Goal: Information Seeking & Learning: Learn about a topic

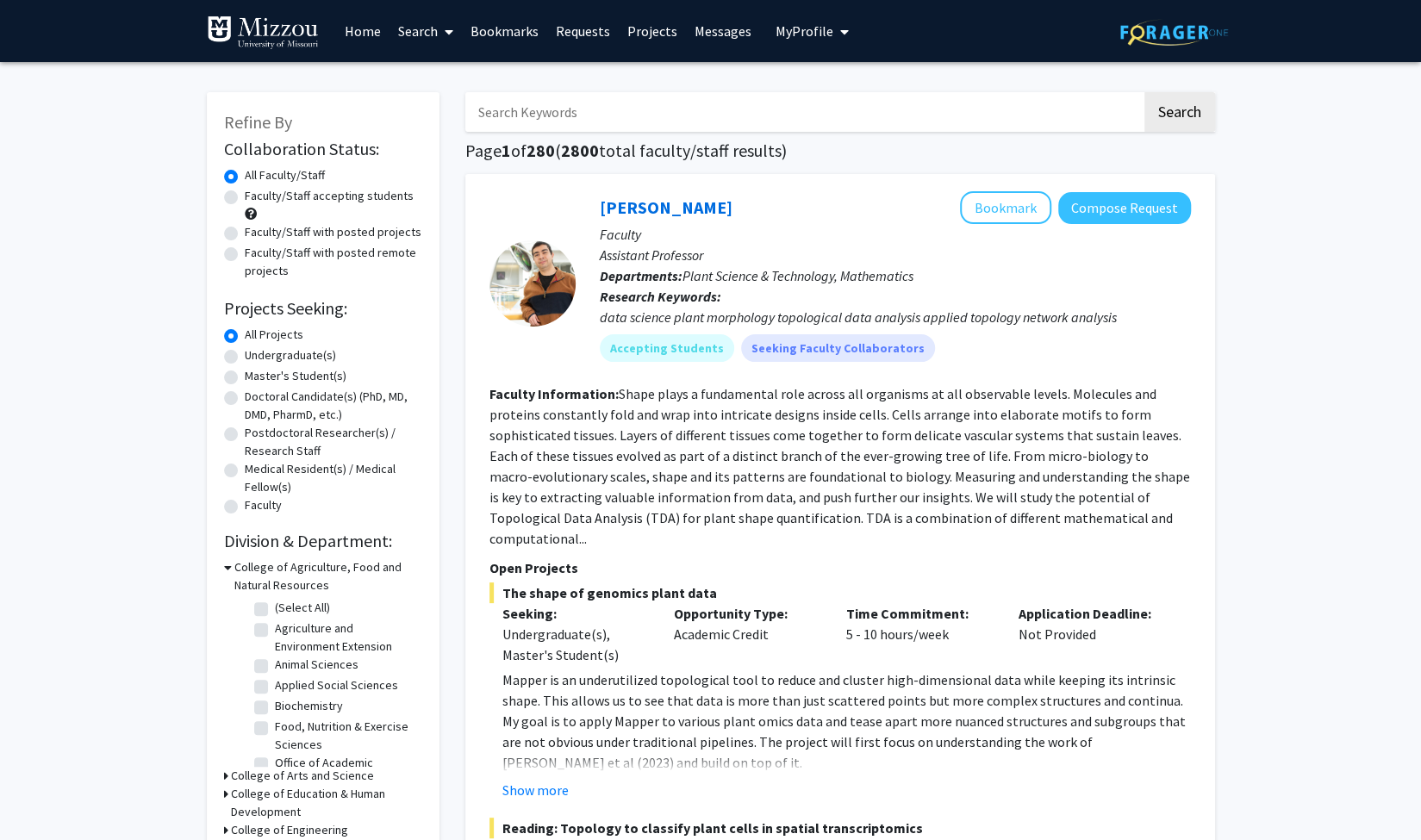
click at [314, 203] on label "Faculty/Staff accepting students" at bounding box center [328, 196] width 169 height 18
click at [256, 198] on input "Faculty/Staff accepting students" at bounding box center [250, 192] width 11 height 11
radio input "true"
click at [250, 355] on label "Undergraduate(s)" at bounding box center [290, 355] width 92 height 18
click at [250, 355] on input "Undergraduate(s)" at bounding box center [250, 352] width 11 height 11
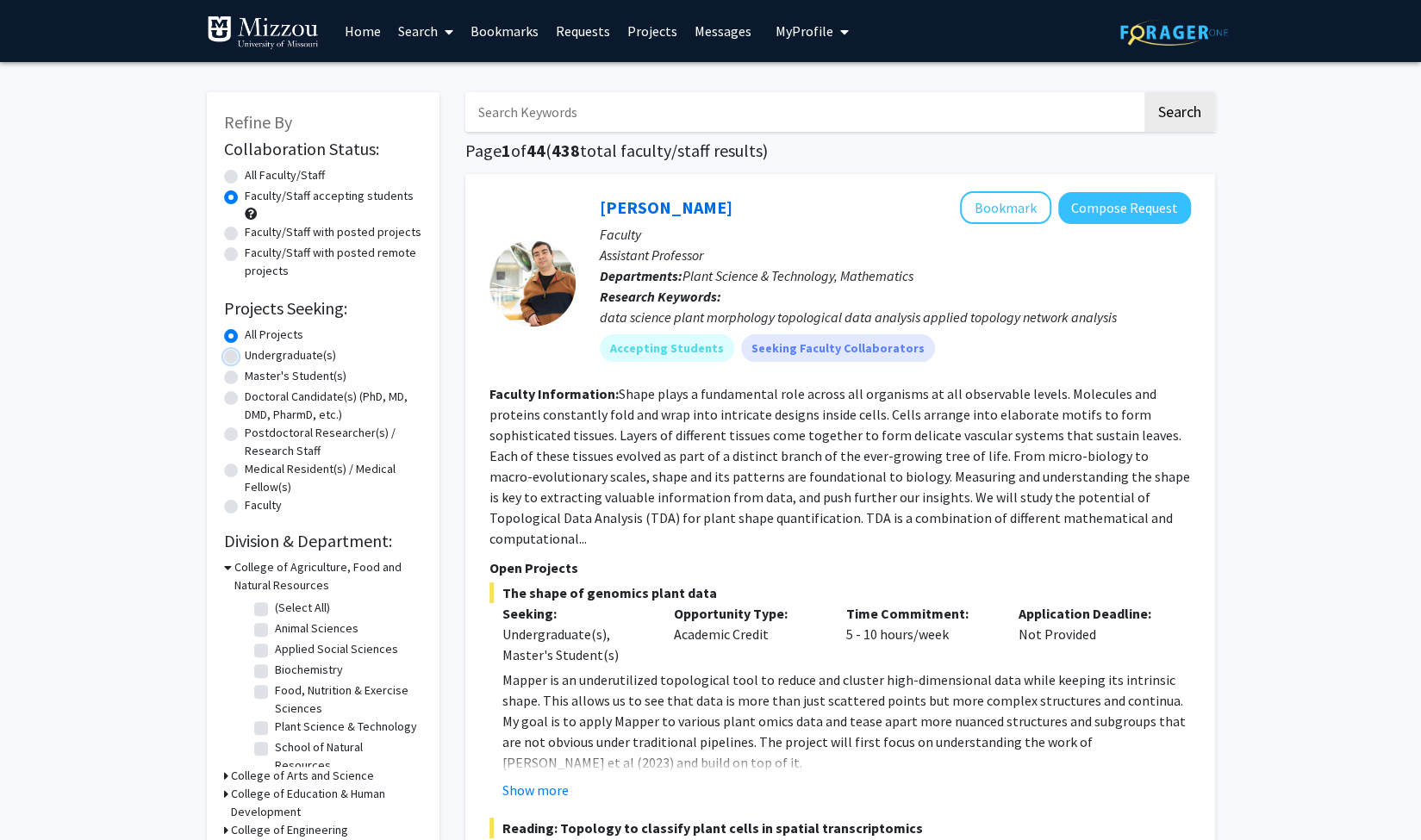
radio input "true"
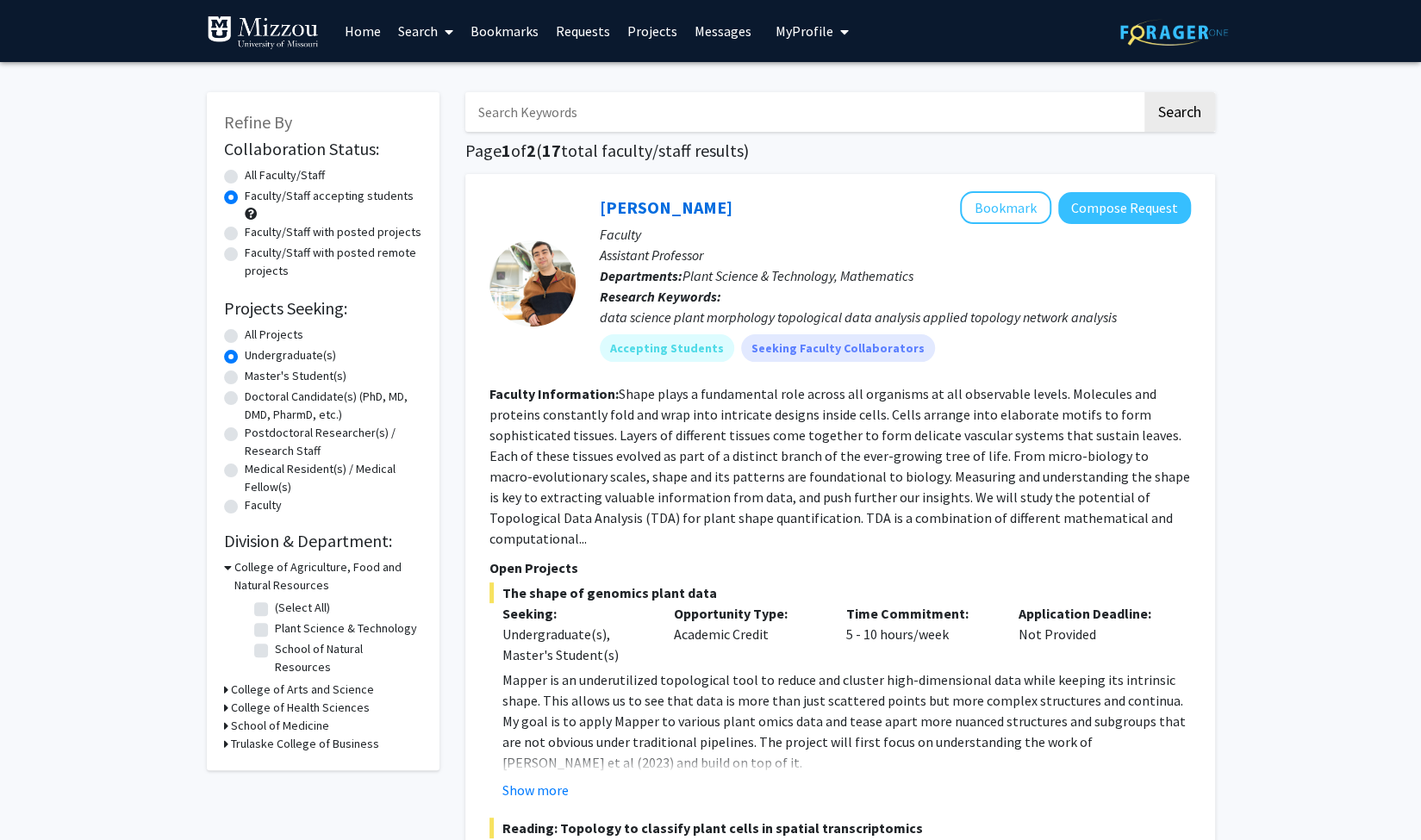
click at [239, 681] on h3 "College of Arts and Science" at bounding box center [302, 690] width 143 height 18
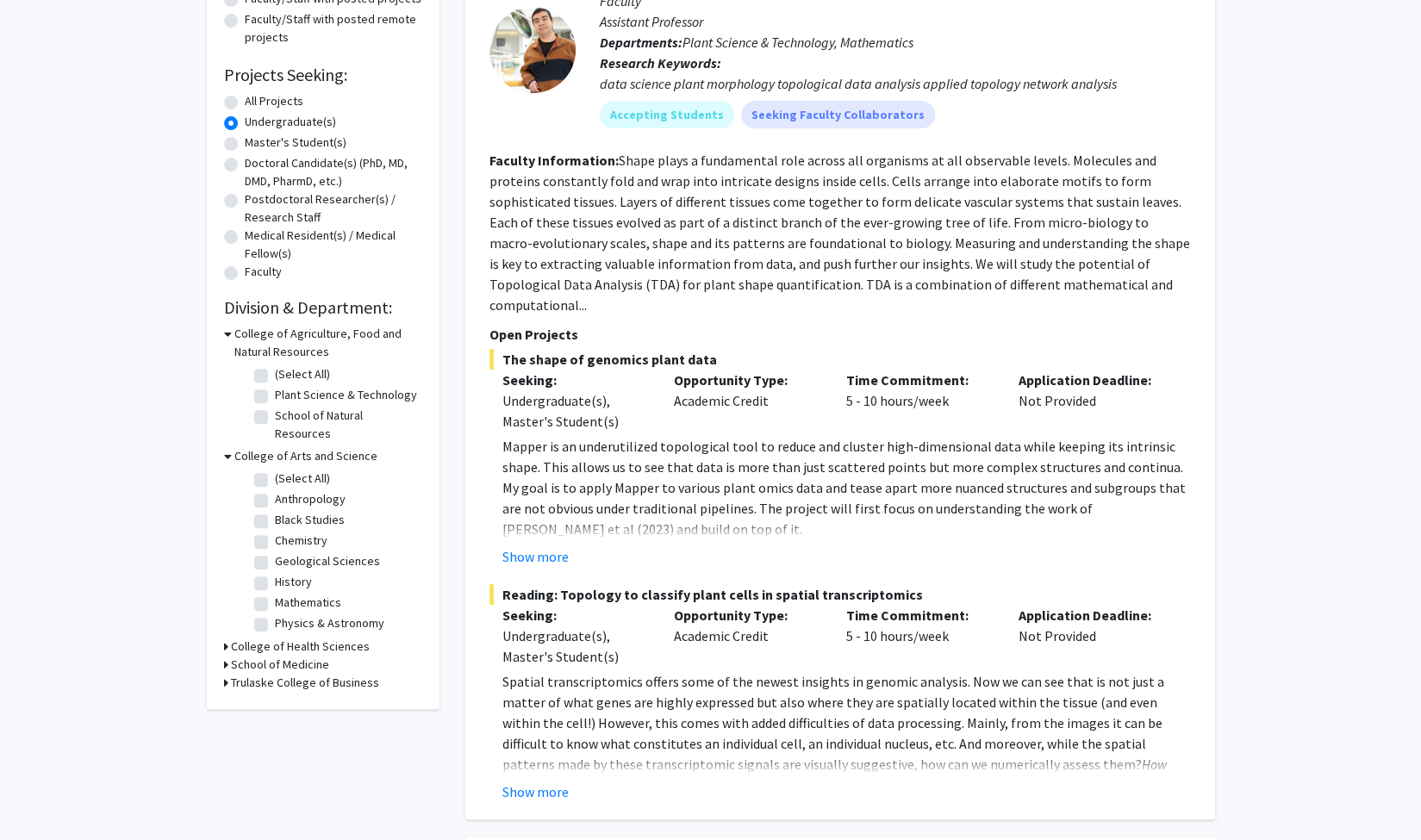
click at [245, 100] on label "All Projects" at bounding box center [273, 101] width 59 height 18
click at [245, 100] on input "All Projects" at bounding box center [250, 98] width 11 height 11
radio input "true"
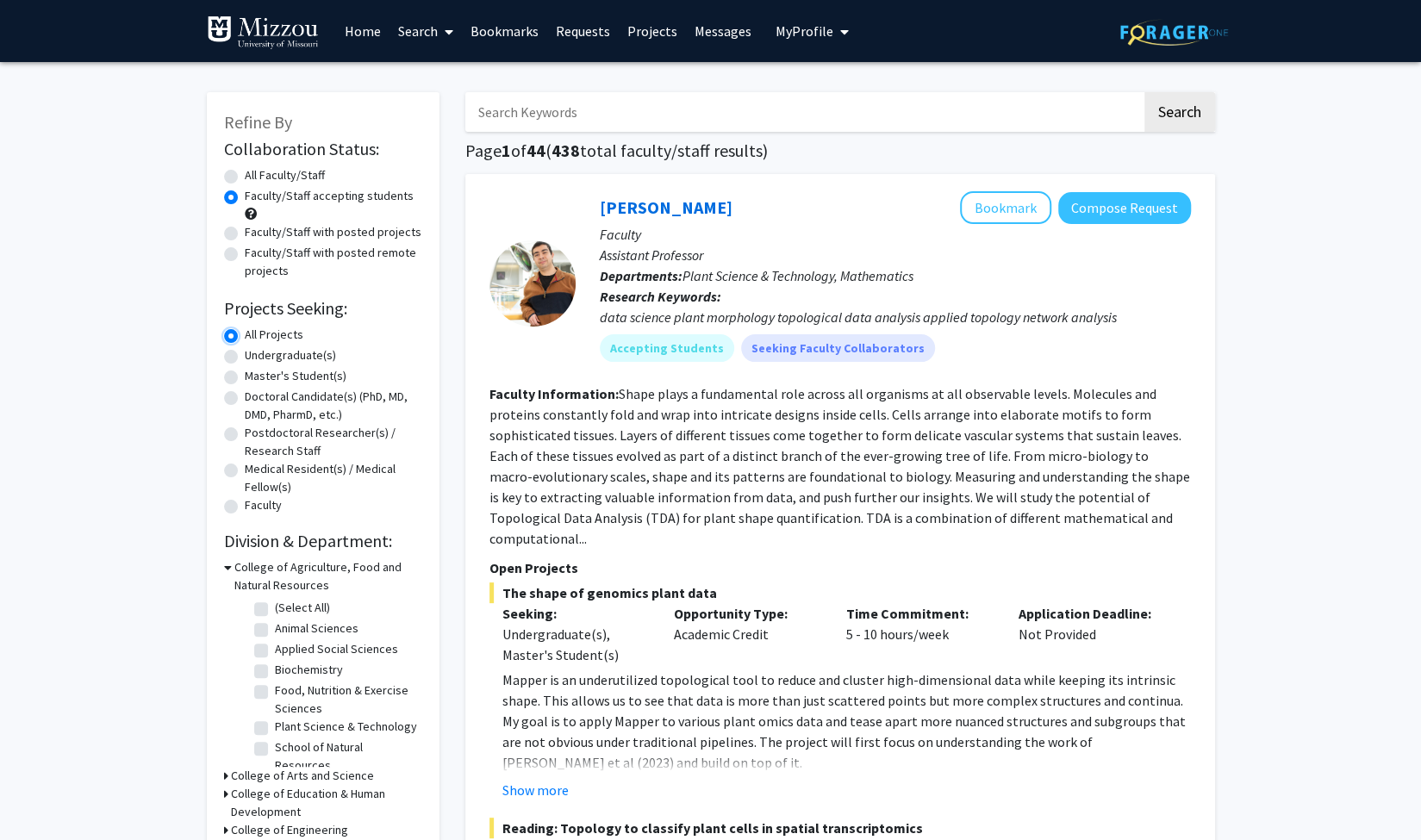
scroll to position [114, 0]
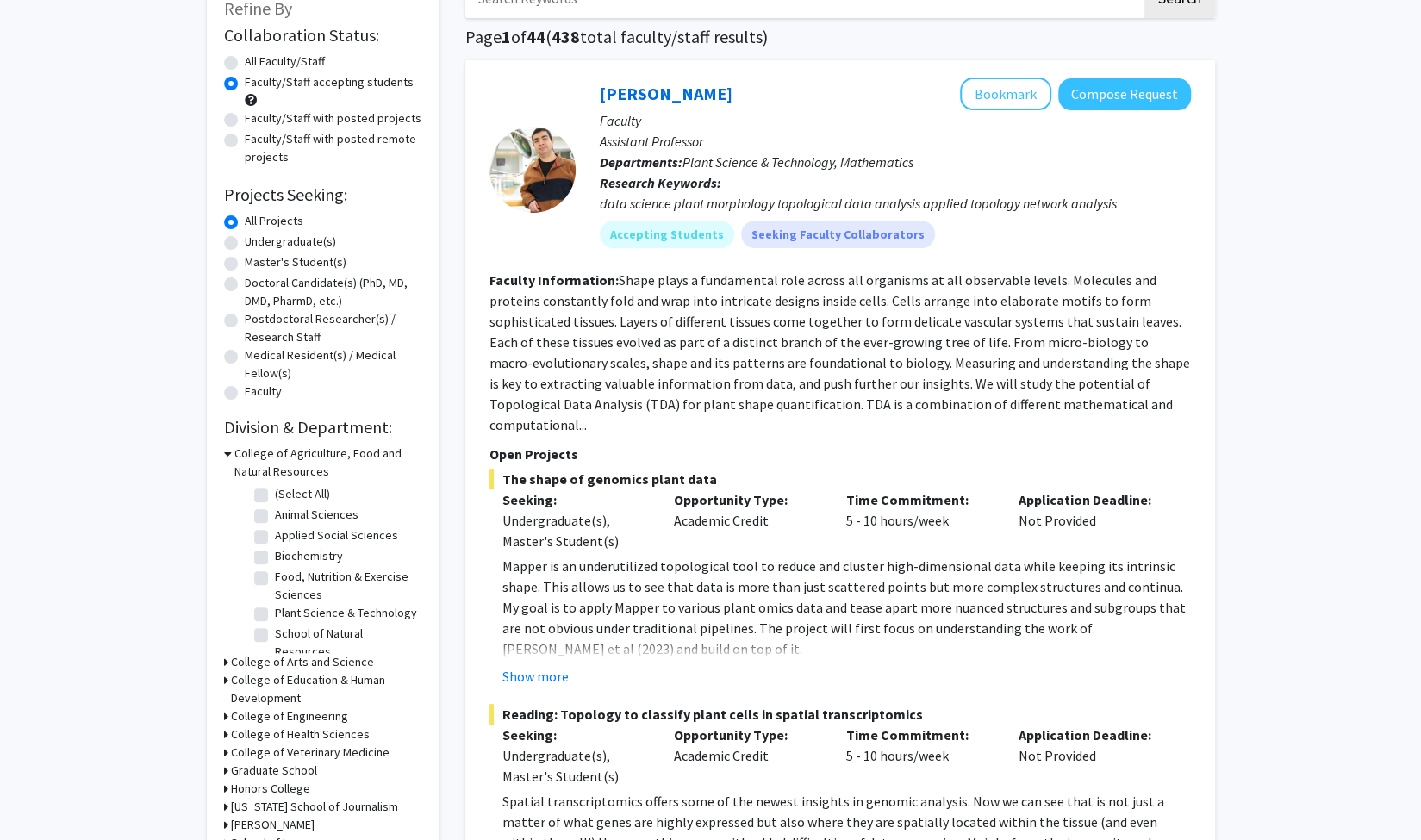
click at [244, 658] on h3 "College of Arts and Science" at bounding box center [302, 662] width 143 height 18
click at [275, 748] on label "Biological Sciences" at bounding box center [325, 747] width 100 height 18
click at [275, 748] on input "Biological Sciences" at bounding box center [280, 743] width 11 height 11
checkbox input "true"
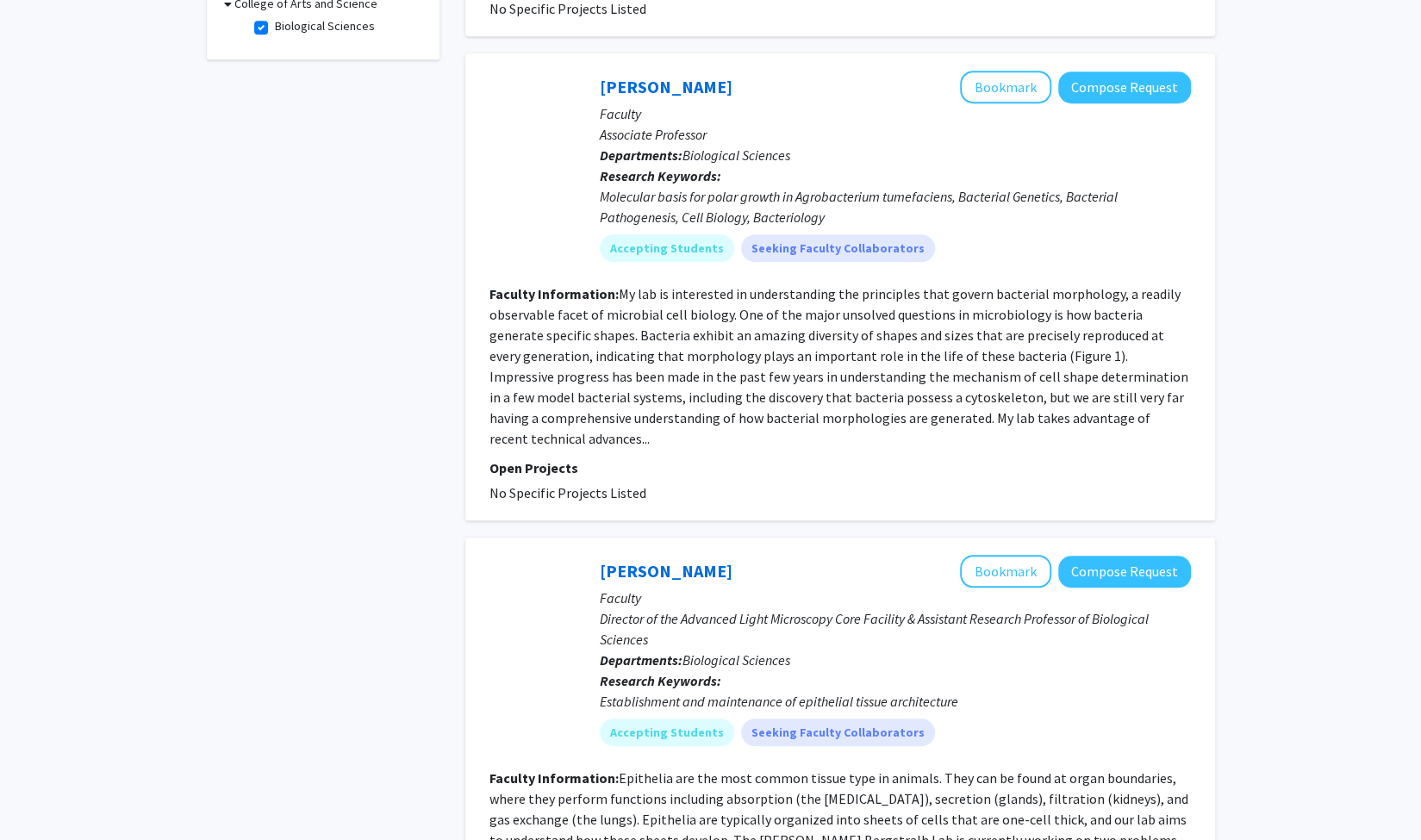
scroll to position [565, 0]
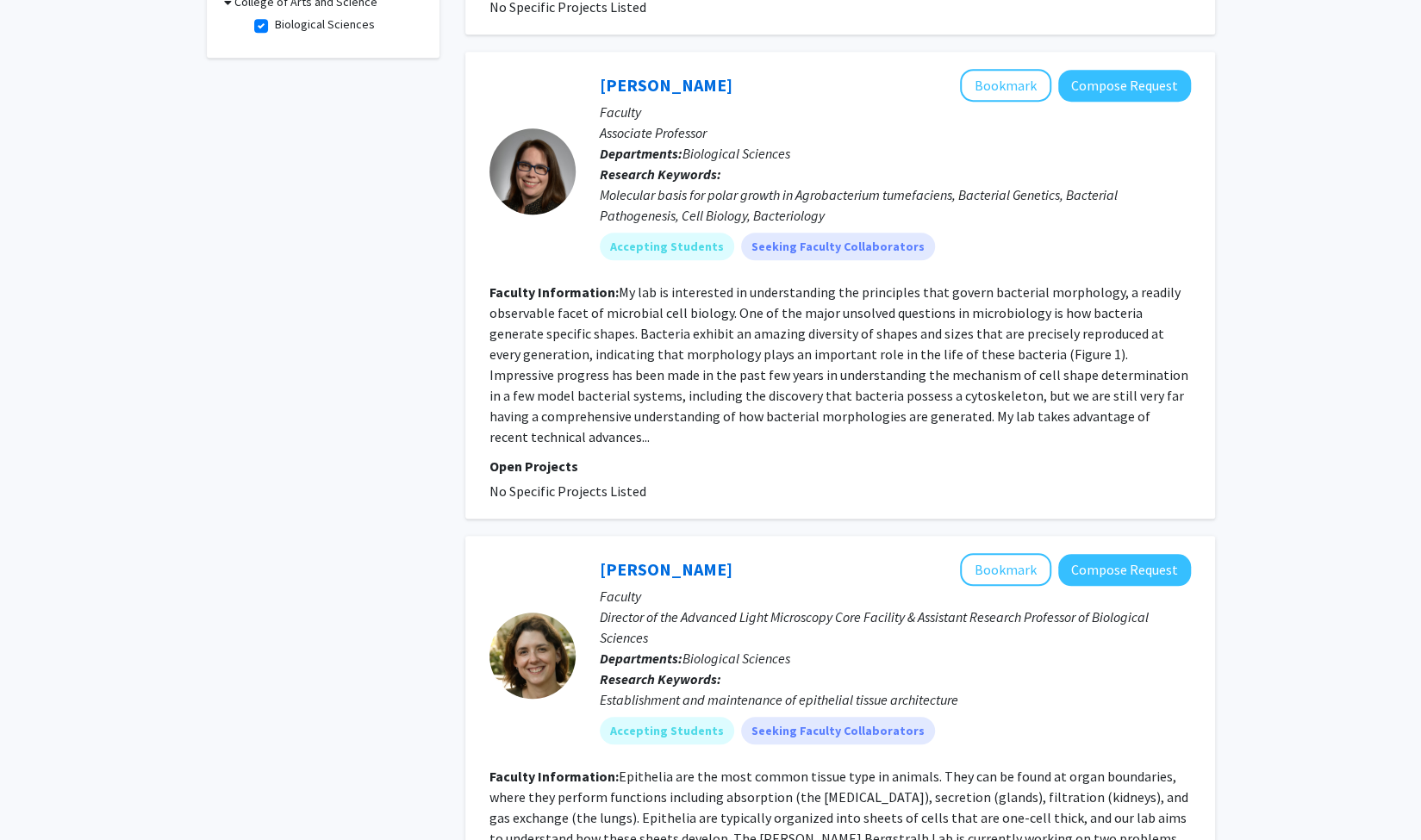
click at [547, 376] on fg-read-more "My lab is interested in understanding the principles that govern bacterial morp…" at bounding box center [838, 365] width 699 height 162
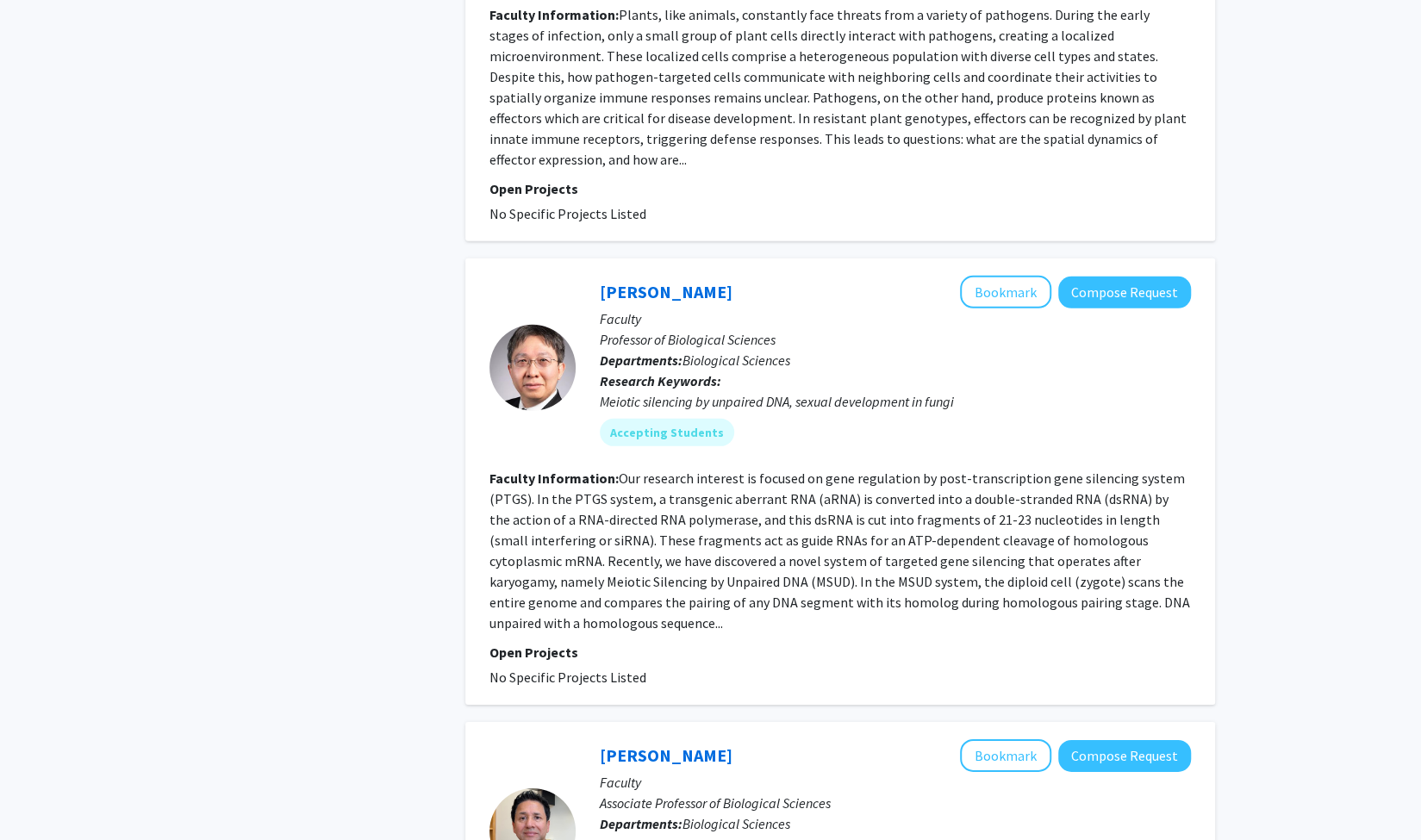
scroll to position [3165, 0]
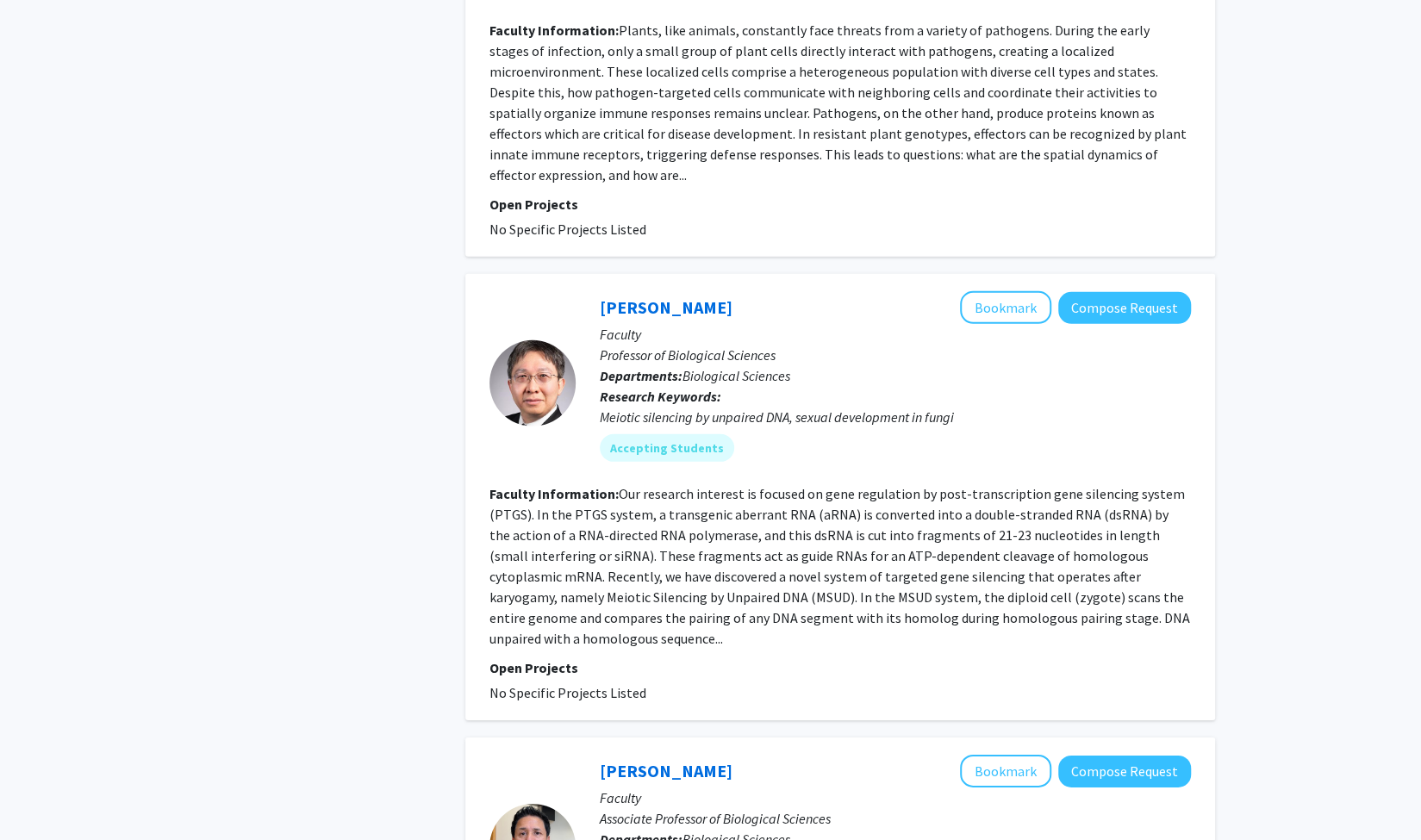
click at [675, 485] on fg-read-more "Our research interest is focused on gene regulation by post-transcription gene …" at bounding box center [839, 567] width 700 height 162
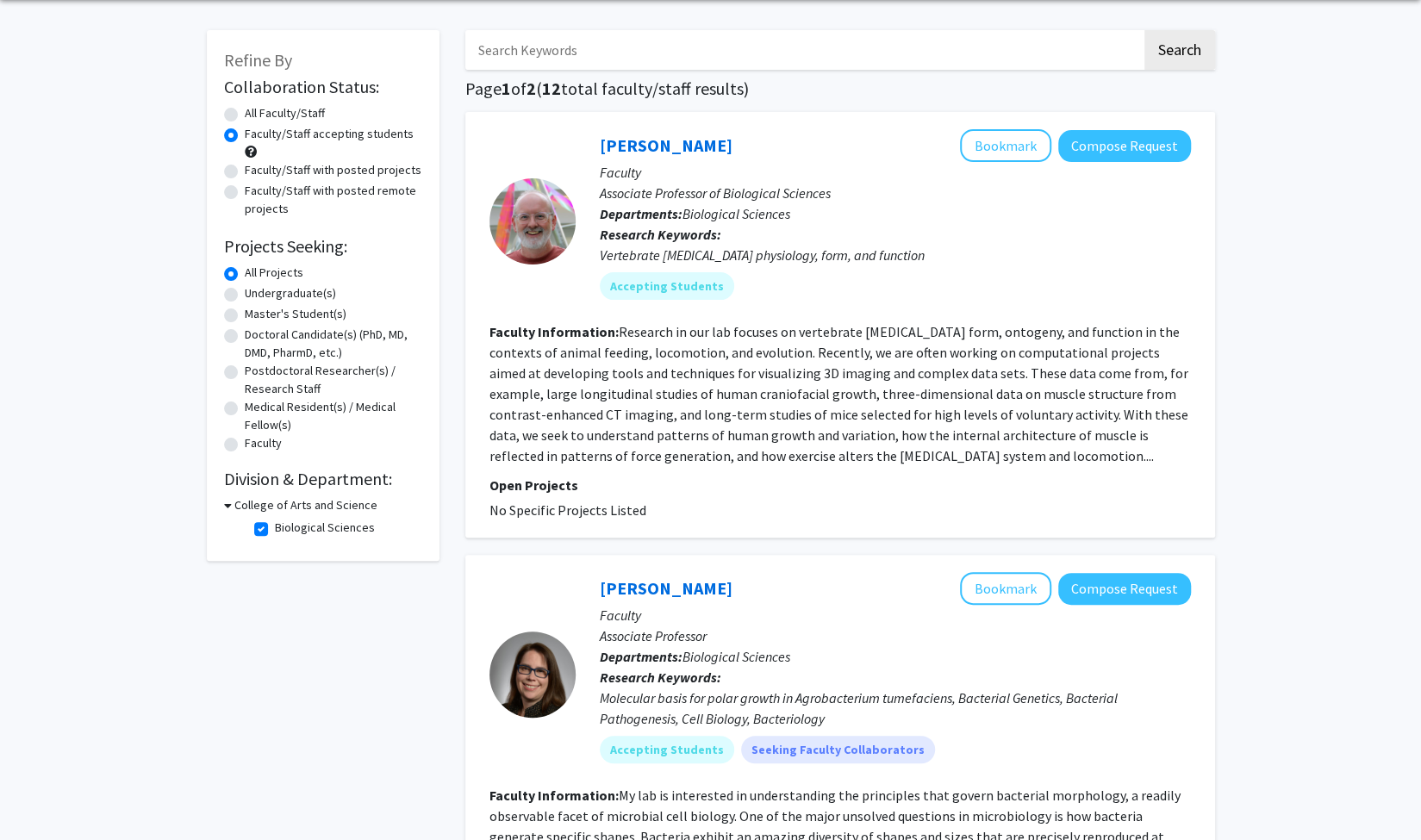
scroll to position [67, 0]
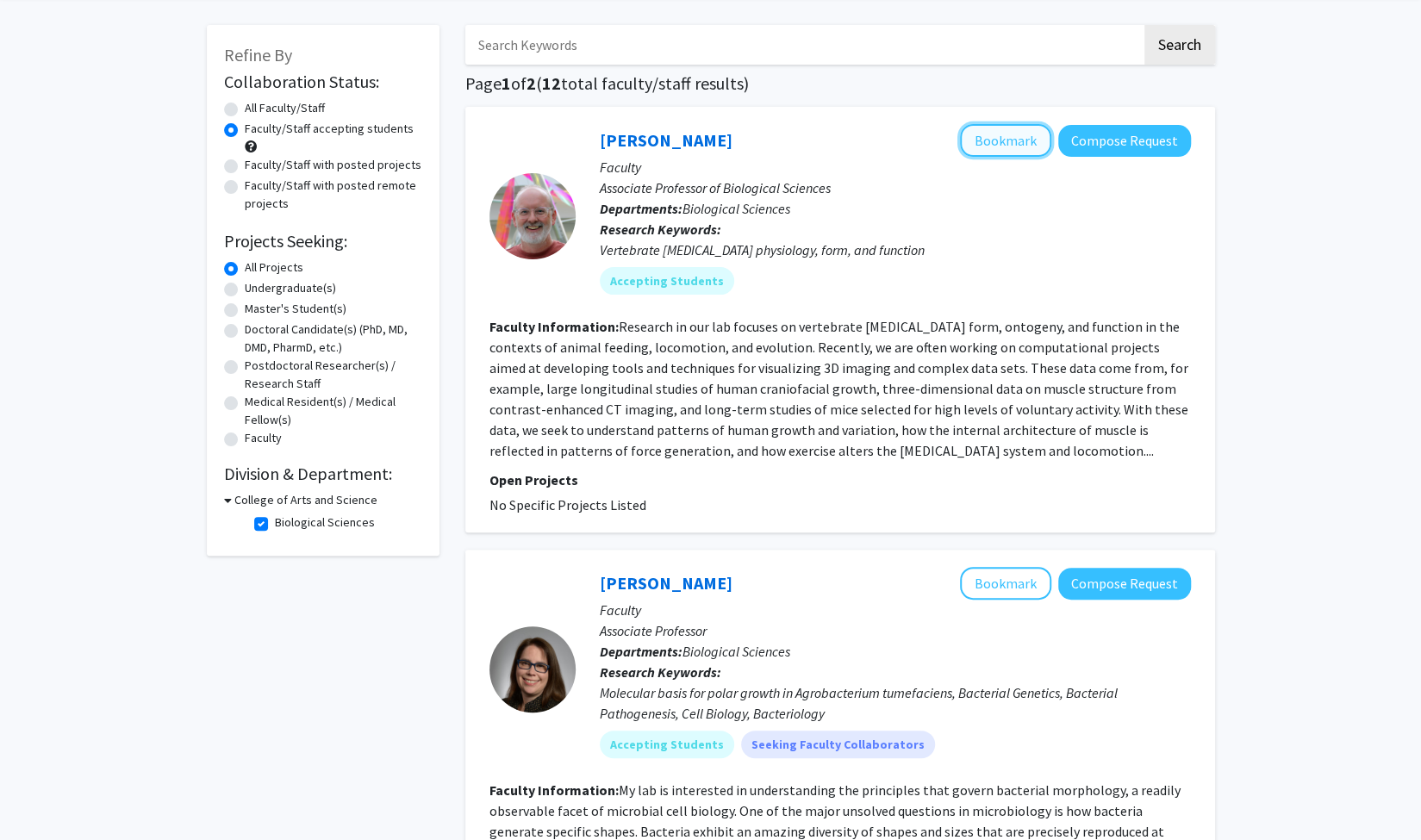
click at [1012, 153] on button "Bookmark" at bounding box center [1005, 140] width 92 height 32
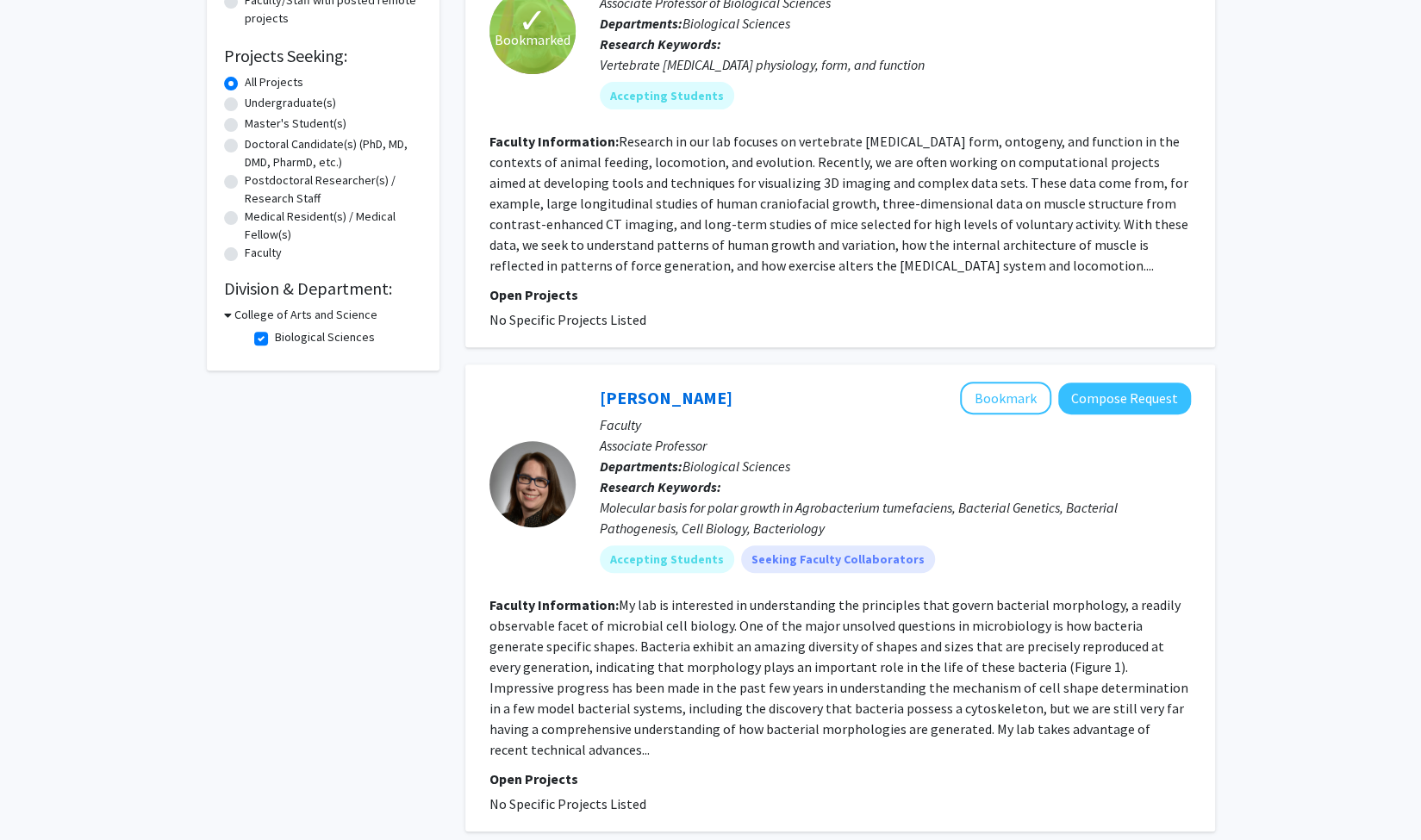
scroll to position [0, 0]
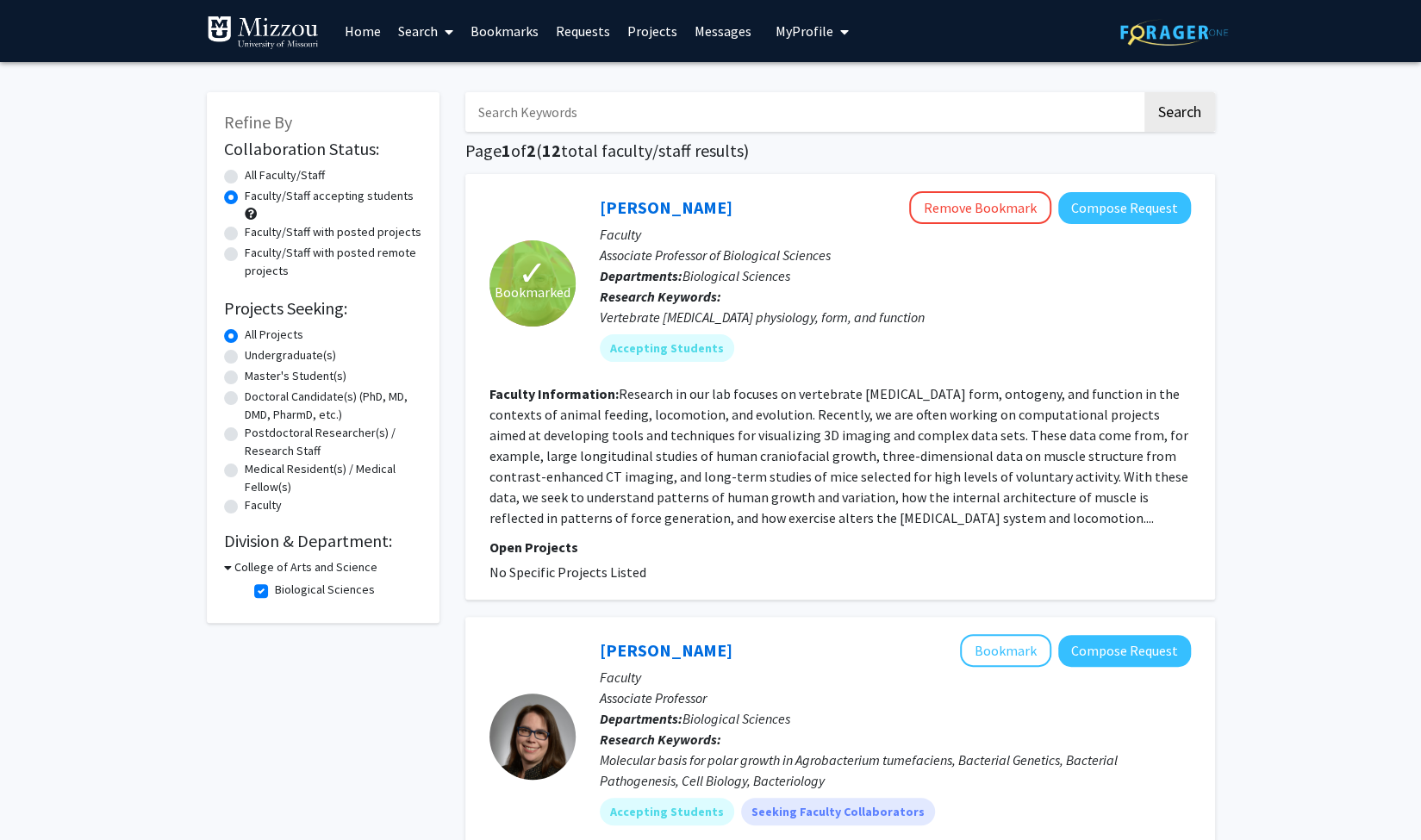
click at [658, 530] on fg-search-faculty "✓ Bookmarked [PERSON_NAME] Remove Bookmark Compose Request Faculty Associate Pr…" at bounding box center [839, 387] width 701 height 391
